Goal: Transaction & Acquisition: Purchase product/service

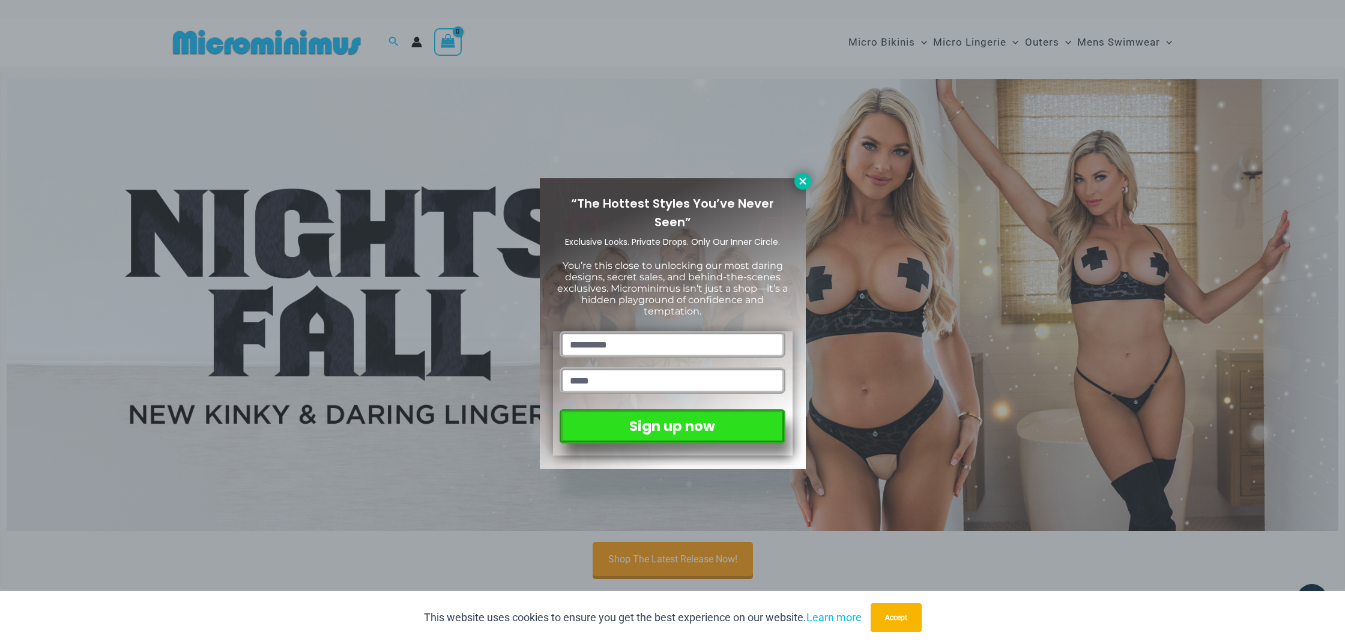
click at [800, 181] on icon at bounding box center [802, 181] width 11 height 11
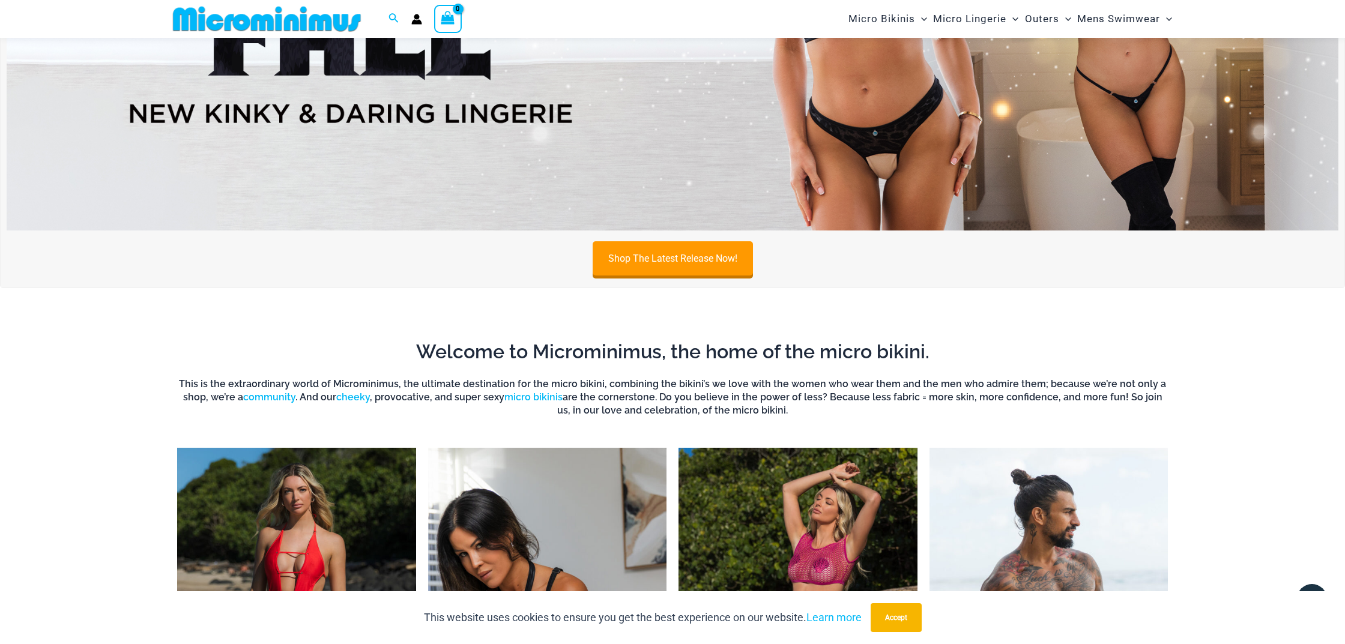
scroll to position [292, 0]
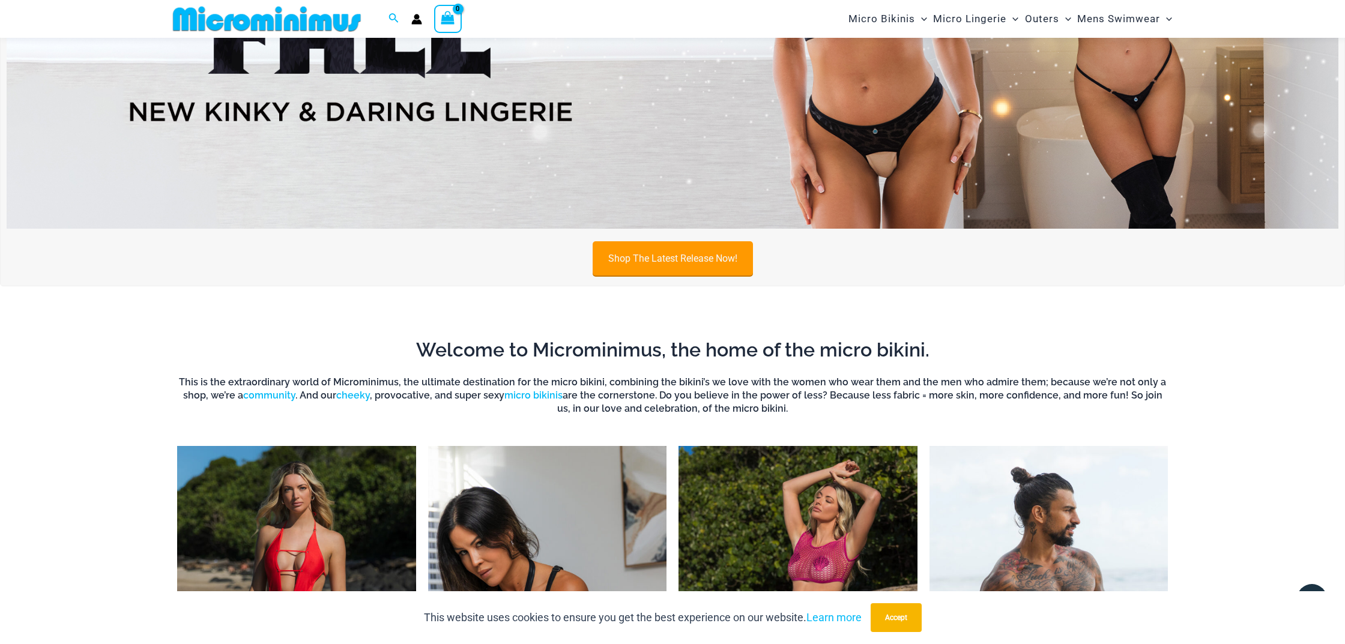
click at [685, 251] on link "Shop The Latest Release Now!" at bounding box center [673, 258] width 160 height 34
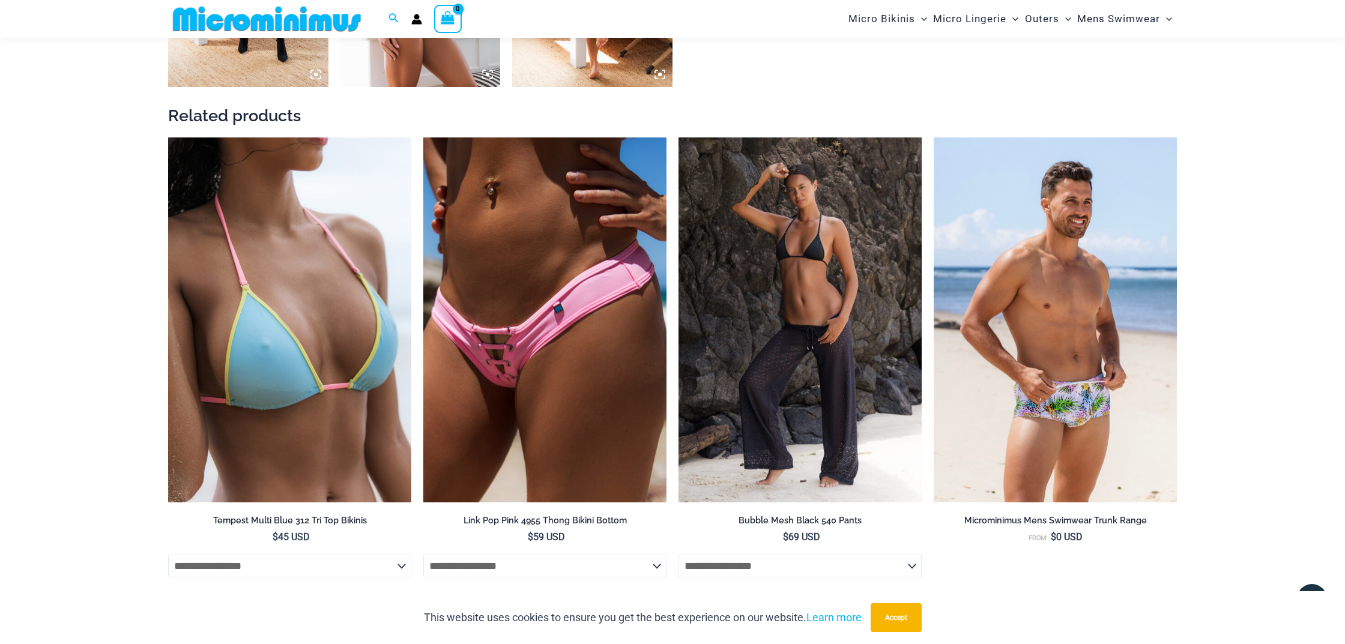
scroll to position [2041, 0]
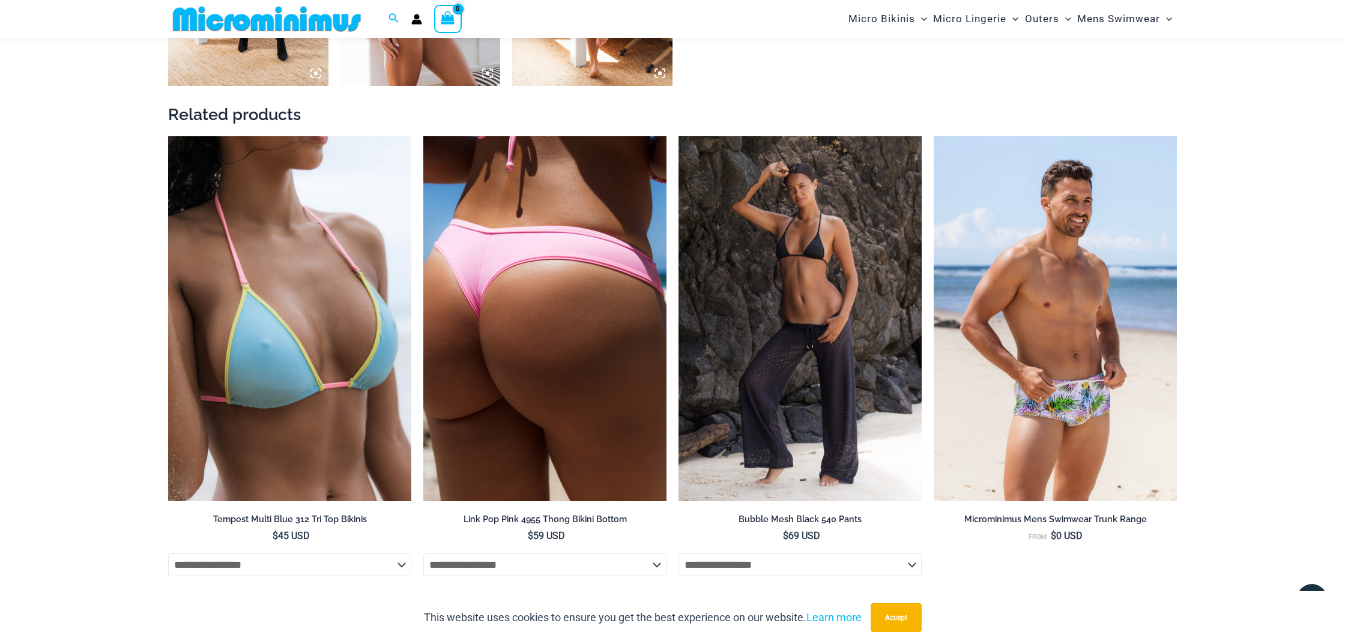
click at [535, 393] on img at bounding box center [544, 318] width 243 height 365
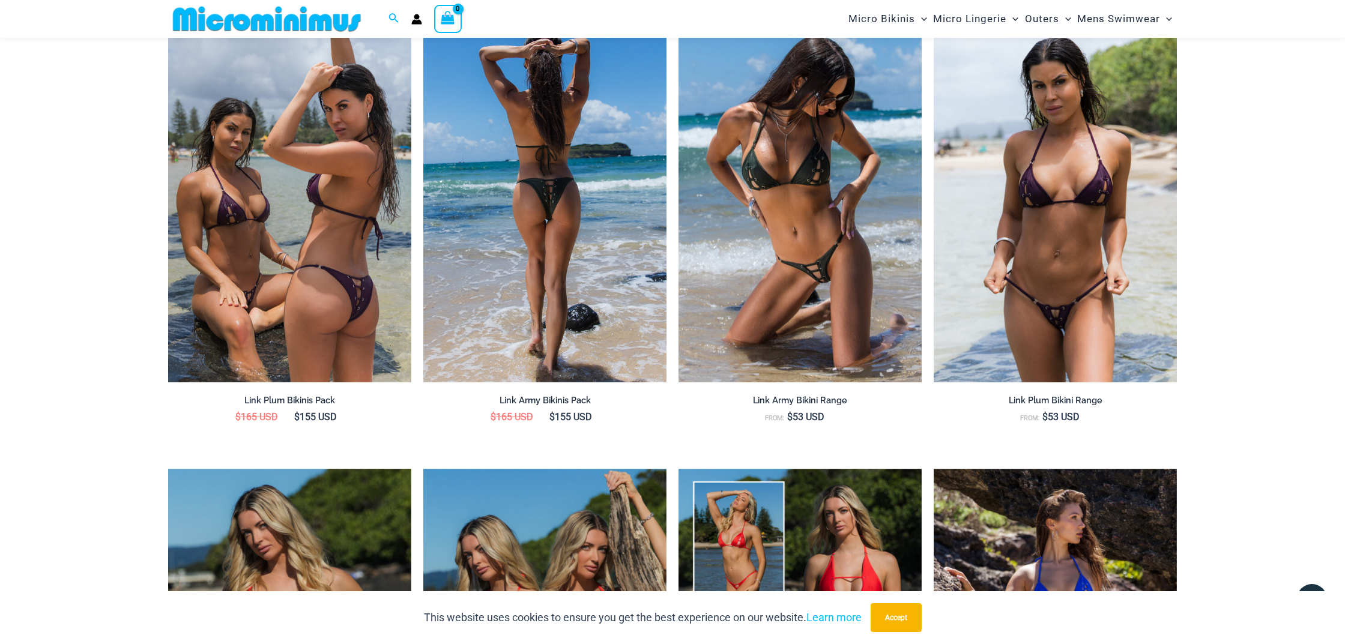
scroll to position [1405, 0]
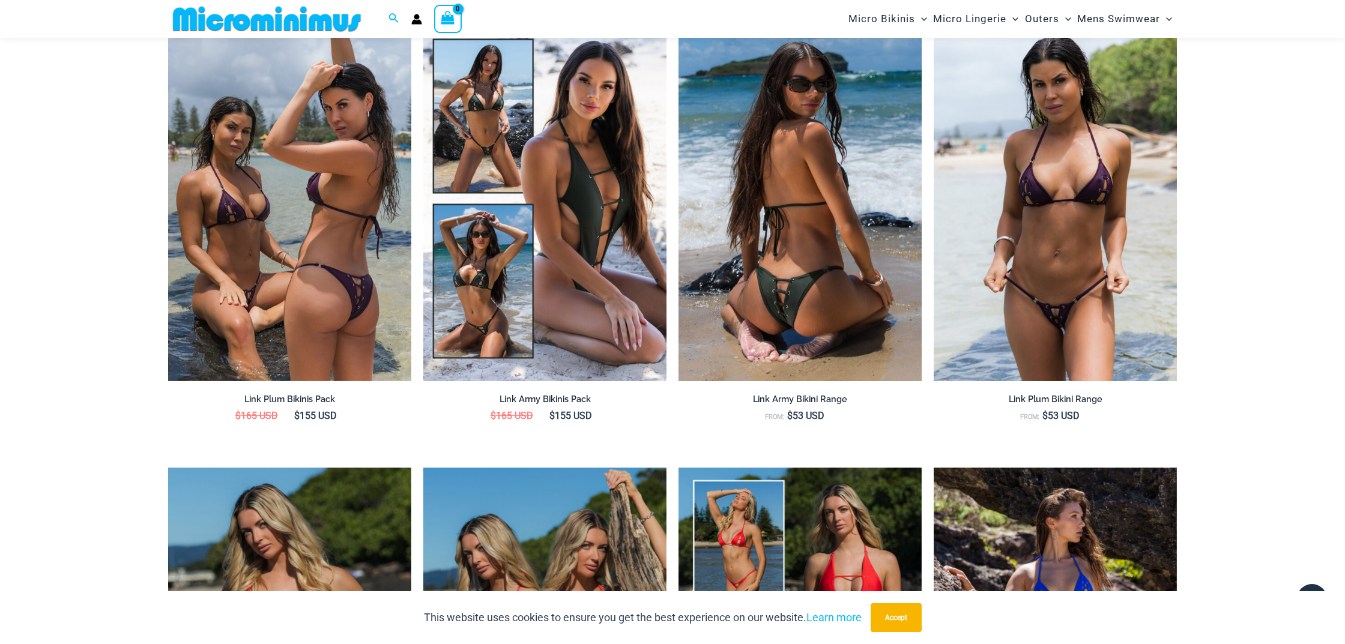
click at [862, 336] on img at bounding box center [800, 198] width 243 height 365
click at [748, 291] on img at bounding box center [800, 198] width 243 height 365
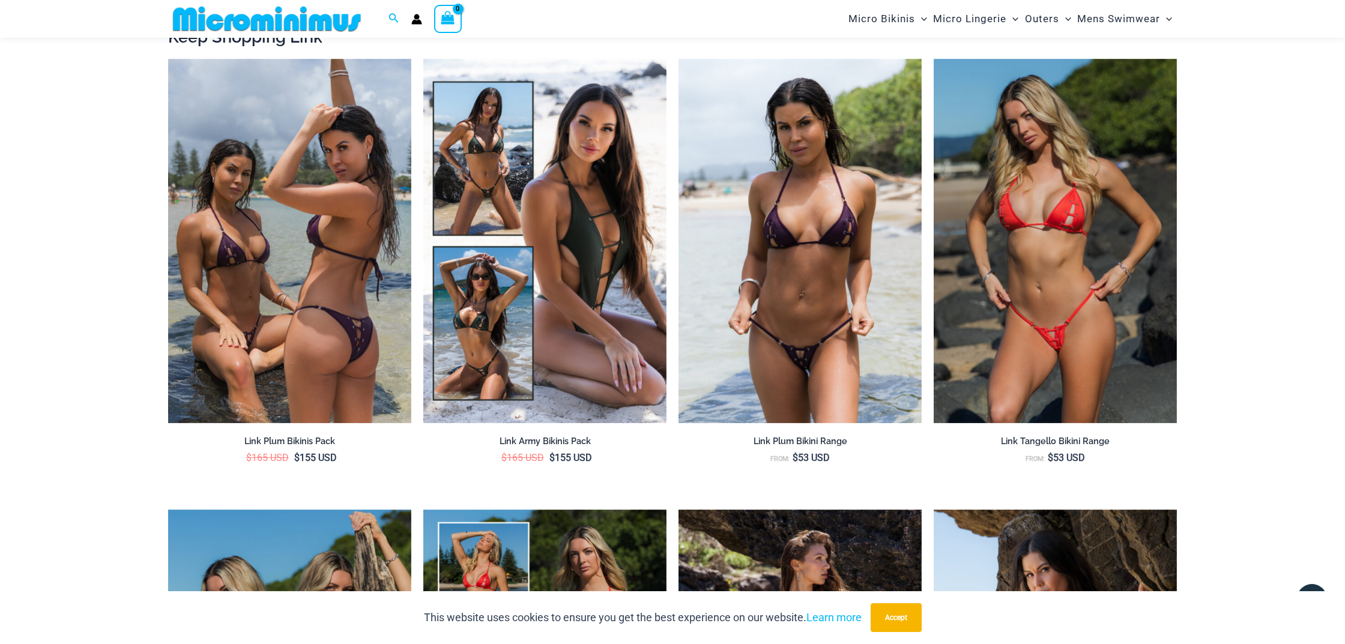
scroll to position [1689, 0]
